Goal: Information Seeking & Learning: Learn about a topic

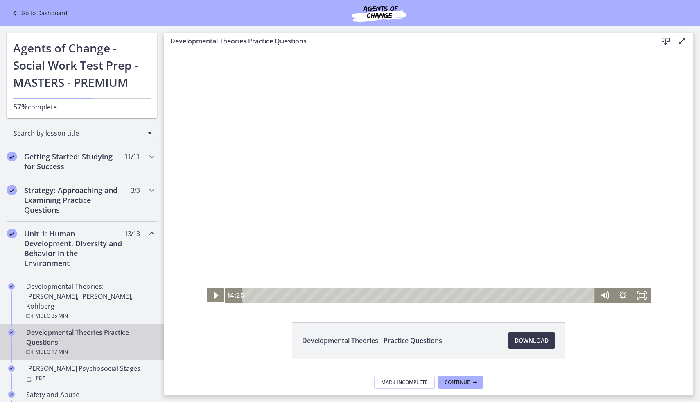
click at [206, 288] on button "Play Video" at bounding box center [215, 296] width 18 height 16
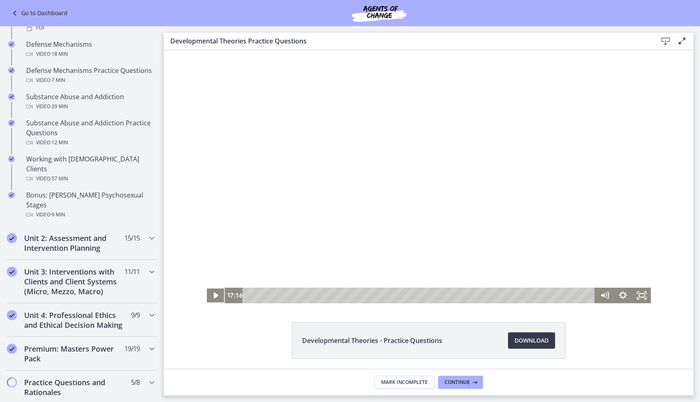
scroll to position [467, 0]
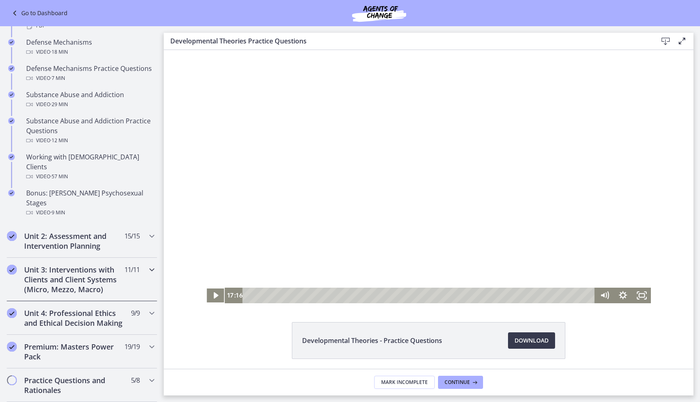
click at [90, 265] on h2 "Unit 3: Interventions with Clients and Client Systems (Micro, Mezzo, Macro)" at bounding box center [74, 279] width 100 height 29
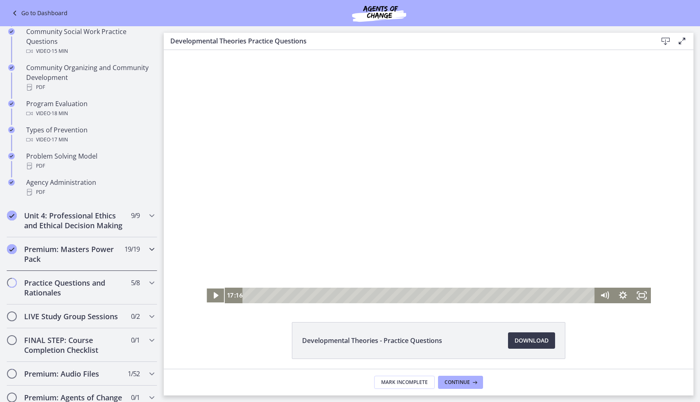
scroll to position [448, 0]
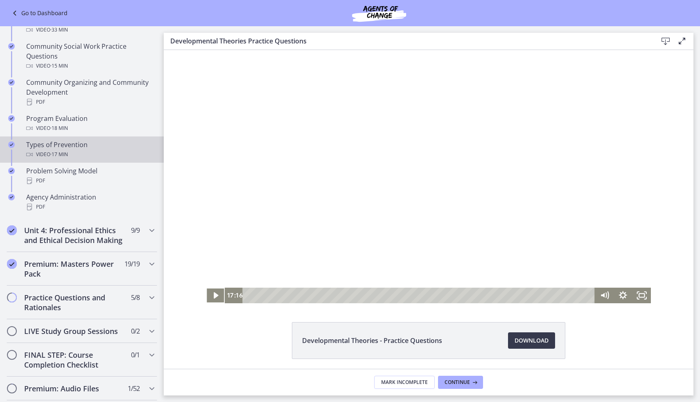
click at [68, 153] on span "· 17 min" at bounding box center [59, 155] width 18 height 10
click at [256, 296] on div "Playbar" at bounding box center [419, 295] width 345 height 16
click at [218, 289] on icon "Pause" at bounding box center [213, 295] width 23 height 19
